Goal: Book appointment/travel/reservation

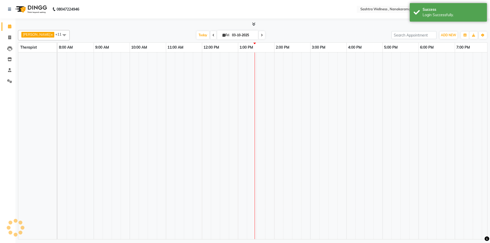
select select "en"
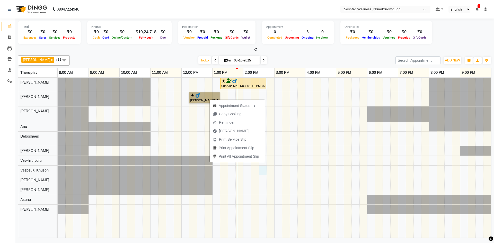
click at [264, 169] on div "Srinivas Mr, TK03, 01:15 PM-02:45 PM, CLASSIC MASSAGES -Aromatherapy (90 mins )…" at bounding box center [275, 158] width 434 height 160
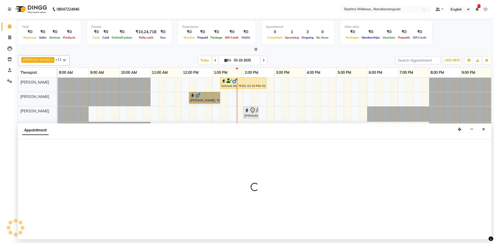
select select "92991"
select select "tentative"
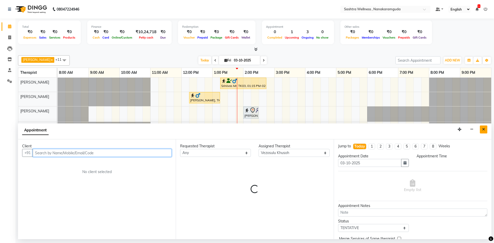
select select "870"
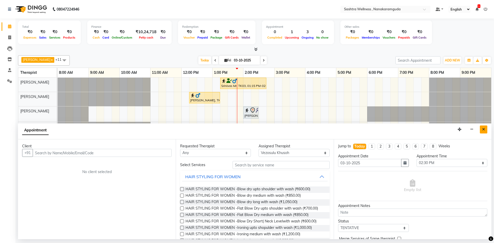
click at [486, 130] on button "Close" at bounding box center [483, 130] width 7 height 8
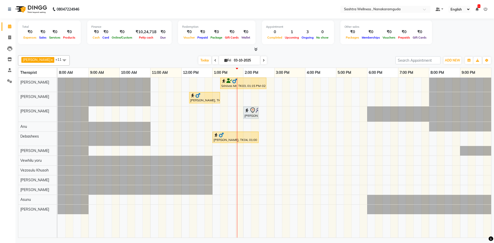
click at [260, 159] on div "Srinivas Mr, TK03, 01:15 PM-02:45 PM, CLASSIC MASSAGES -Aromatherapy (90 mins )…" at bounding box center [275, 158] width 434 height 160
select select "92992"
select select "tentative"
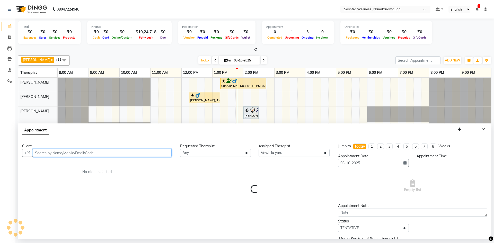
select select "870"
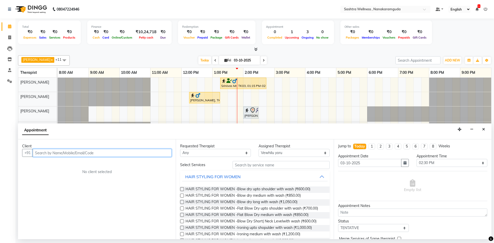
click at [90, 156] on input "text" at bounding box center [102, 153] width 139 height 8
type input "7207595223"
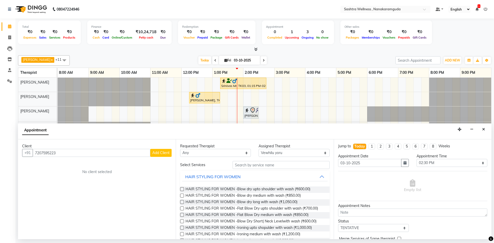
click at [157, 153] on span "Add Client" at bounding box center [160, 153] width 17 height 5
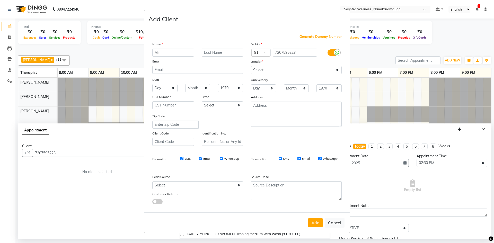
type input "Mr"
type input "Venkat"
click at [275, 71] on select "Select Male Female Other Prefer Not To Say" at bounding box center [296, 70] width 91 height 8
select select "male"
click at [251, 66] on select "Select Male Female Other Prefer Not To Say" at bounding box center [296, 70] width 91 height 8
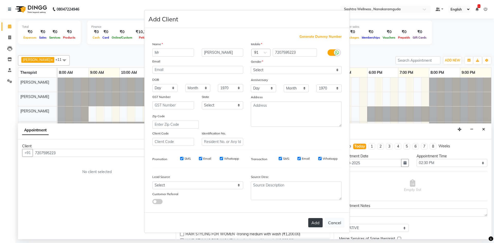
click at [316, 224] on button "Add" at bounding box center [315, 222] width 14 height 9
select select
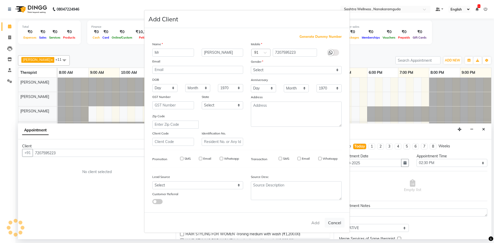
select select
checkbox input "false"
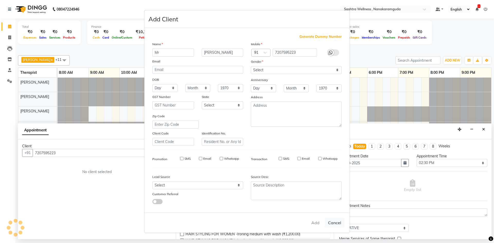
checkbox input "false"
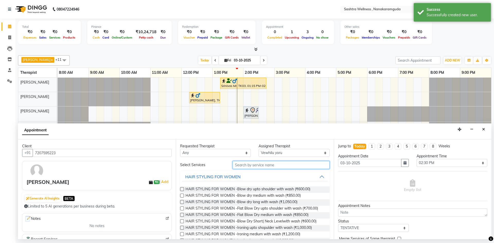
click at [264, 166] on input "text" at bounding box center [281, 165] width 97 height 8
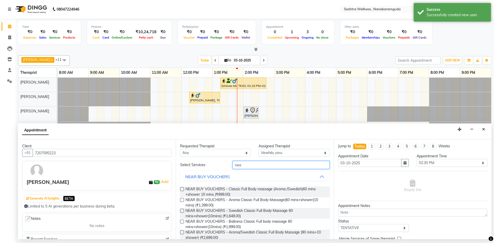
type input "nea"
click at [183, 200] on label at bounding box center [182, 200] width 4 height 4
click at [183, 200] on input "checkbox" at bounding box center [181, 200] width 3 height 3
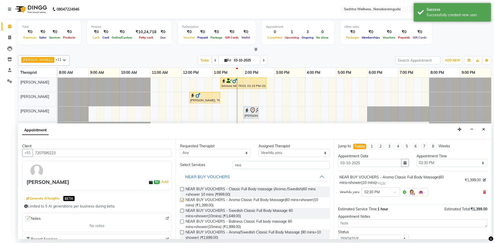
checkbox input "false"
click at [258, 164] on input "nea" at bounding box center [281, 165] width 97 height 8
type input "near"
click at [269, 153] on select "Select Anu Arbaz Khan Asunu Debashees Fatima JAVED Karishma marcy NANCY REHAN R…" at bounding box center [294, 153] width 71 height 8
select select "92991"
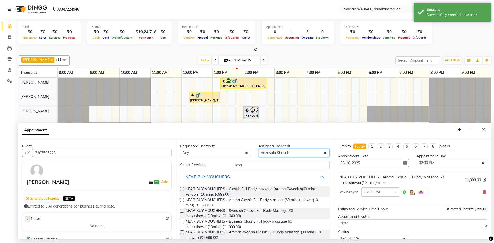
click at [259, 149] on select "Select Anu Arbaz Khan Asunu Debashees Fatima JAVED Karishma marcy NANCY REHAN R…" at bounding box center [294, 153] width 71 height 8
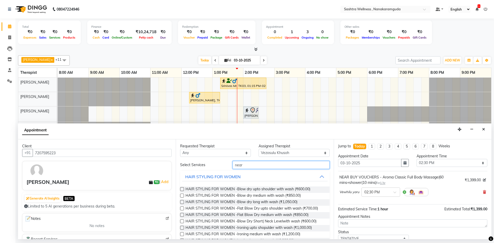
click at [256, 166] on input "near" at bounding box center [281, 165] width 97 height 8
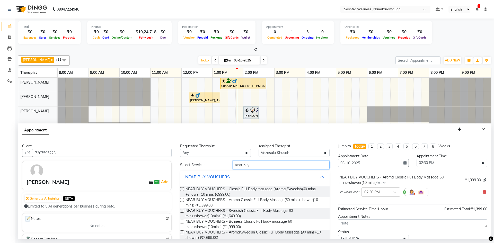
type input "near buy"
click at [182, 200] on label at bounding box center [182, 200] width 4 height 4
click at [182, 200] on input "checkbox" at bounding box center [181, 200] width 3 height 3
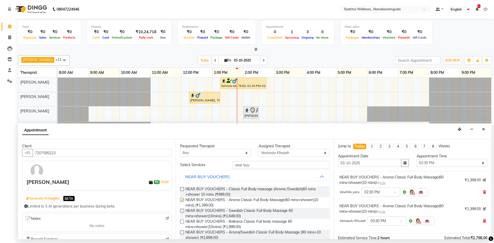
checkbox input "false"
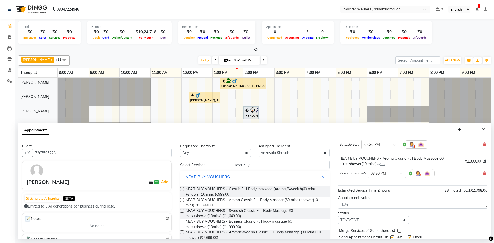
scroll to position [51, 0]
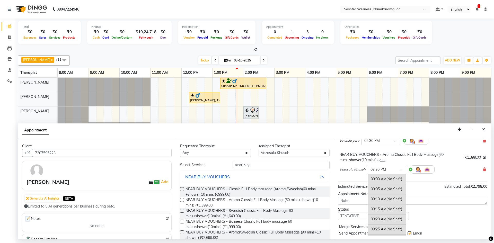
click at [390, 167] on input "text" at bounding box center [382, 169] width 23 height 5
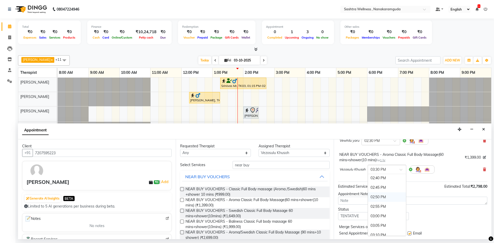
scroll to position [665, 0]
click at [379, 175] on div "02:35 PM" at bounding box center [387, 178] width 38 height 10
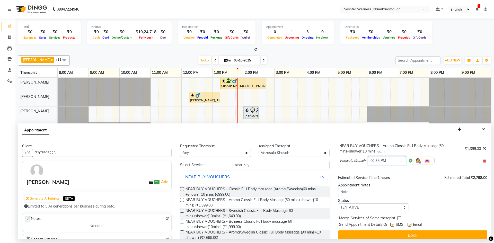
scroll to position [65, 0]
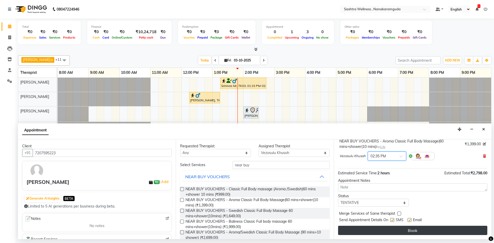
click at [453, 228] on button "Book" at bounding box center [412, 230] width 149 height 9
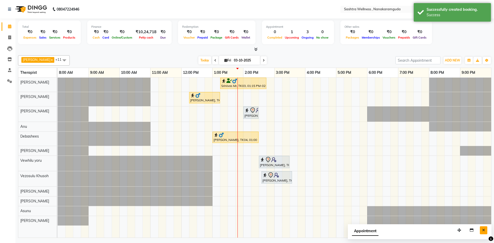
click at [485, 230] on icon "Close" at bounding box center [484, 231] width 3 height 4
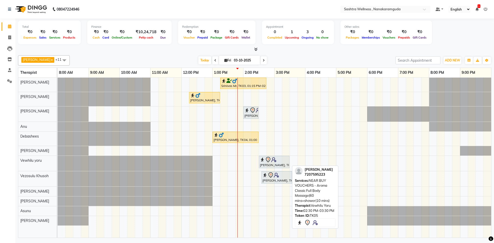
drag, startPoint x: 265, startPoint y: 165, endPoint x: 269, endPoint y: 165, distance: 4.1
click at [269, 165] on div "Mr Venkat, TK05, 02:30 PM-03:30 PM, NEAR BUY VOUCHERS - Aroma Classic Full Body…" at bounding box center [275, 162] width 30 height 11
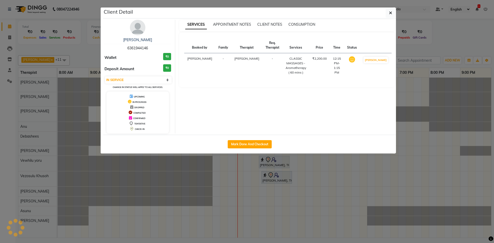
select select "7"
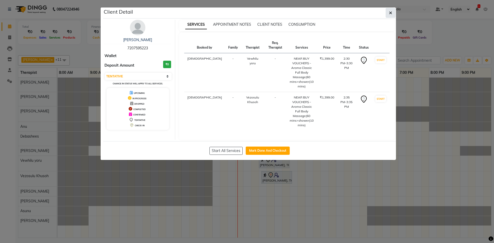
click at [390, 10] on button "button" at bounding box center [391, 13] width 10 height 10
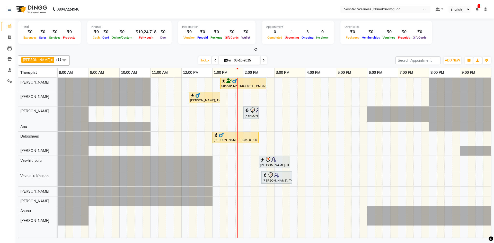
click at [487, 9] on icon at bounding box center [486, 9] width 4 height 4
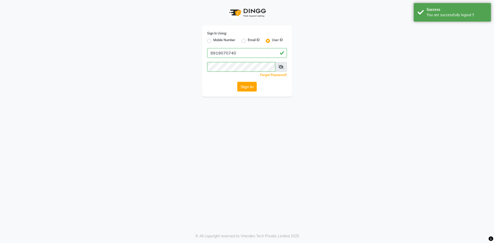
click at [222, 38] on label "Mobile Number" at bounding box center [224, 41] width 22 height 6
click at [217, 38] on input "Mobile Number" at bounding box center [214, 39] width 3 height 3
radio input "true"
radio input "false"
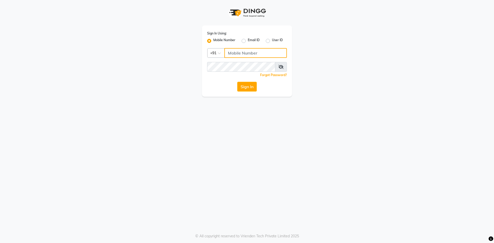
click at [235, 57] on input "Username" at bounding box center [256, 53] width 63 height 10
type input "9281094731"
click at [248, 83] on button "Sign In" at bounding box center [247, 87] width 20 height 10
